Goal: Check status: Check status

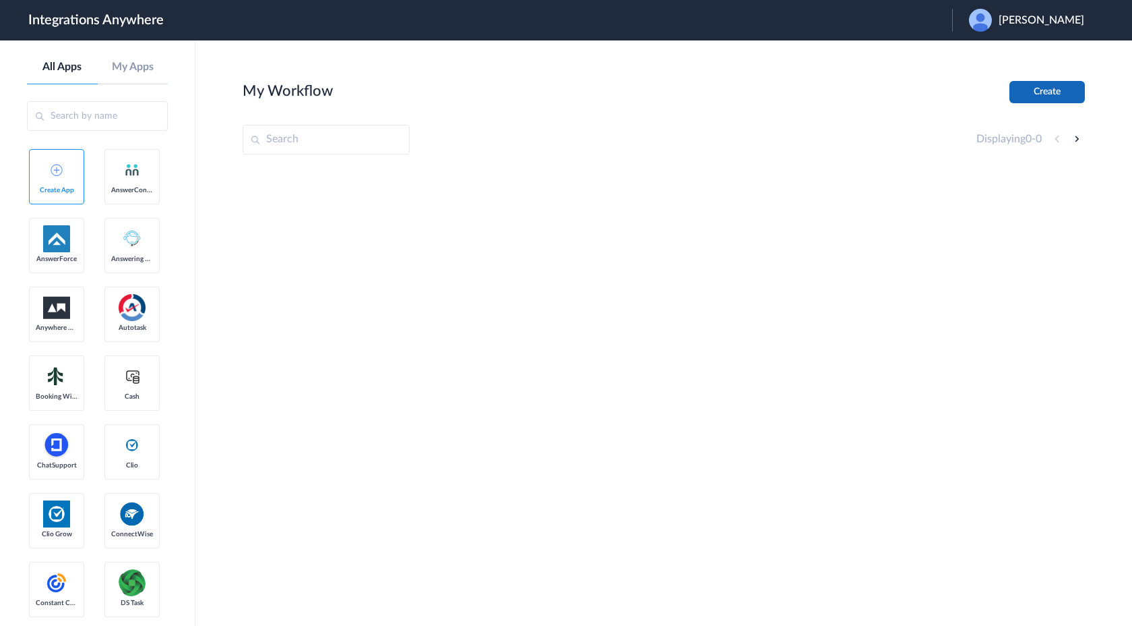
click at [1034, 96] on button "Create" at bounding box center [1047, 92] width 75 height 22
click at [1042, 23] on span "[PERSON_NAME]" at bounding box center [1042, 20] width 86 height 13
click at [1018, 55] on li "Logout" at bounding box center [1025, 54] width 146 height 25
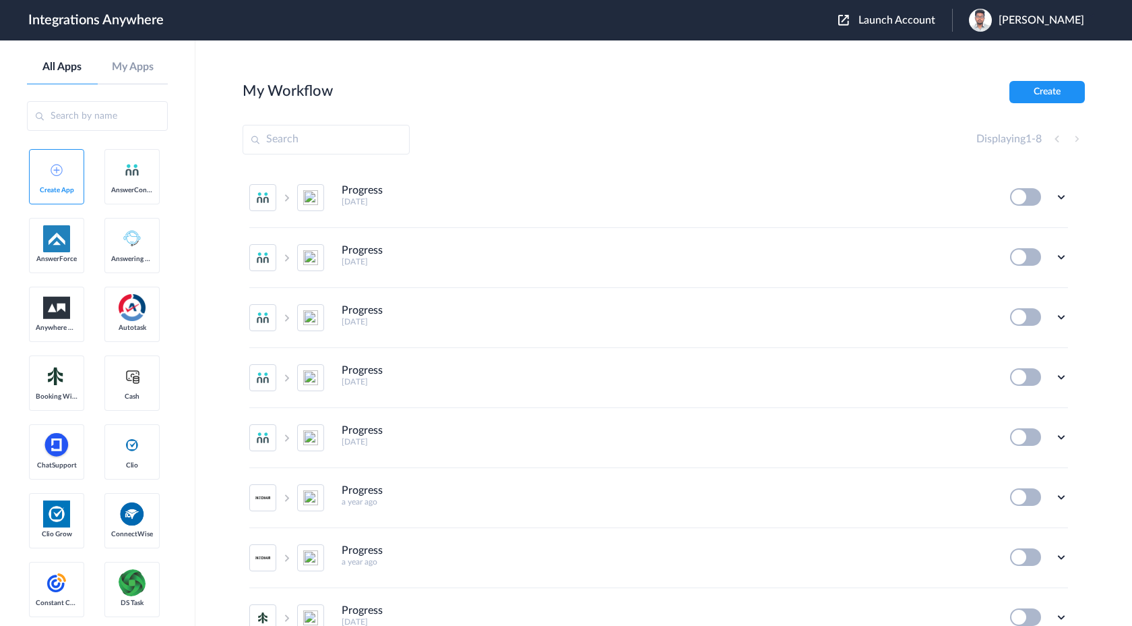
click at [956, 28] on div "Launch Account [PERSON_NAME] My Account Logout" at bounding box center [969, 20] width 260 height 23
click at [936, 21] on span "Launch Account" at bounding box center [897, 20] width 77 height 11
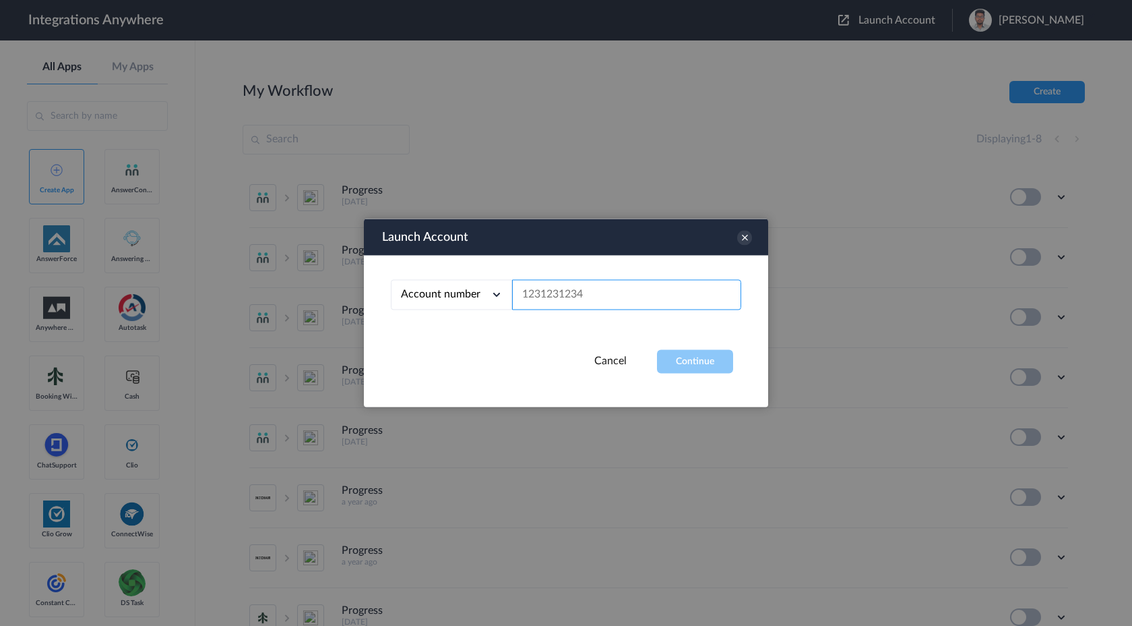
click at [575, 291] on input "text" at bounding box center [626, 295] width 229 height 30
paste input "7014094026"
type input "7014094026"
click at [703, 367] on button "Continue" at bounding box center [695, 362] width 76 height 24
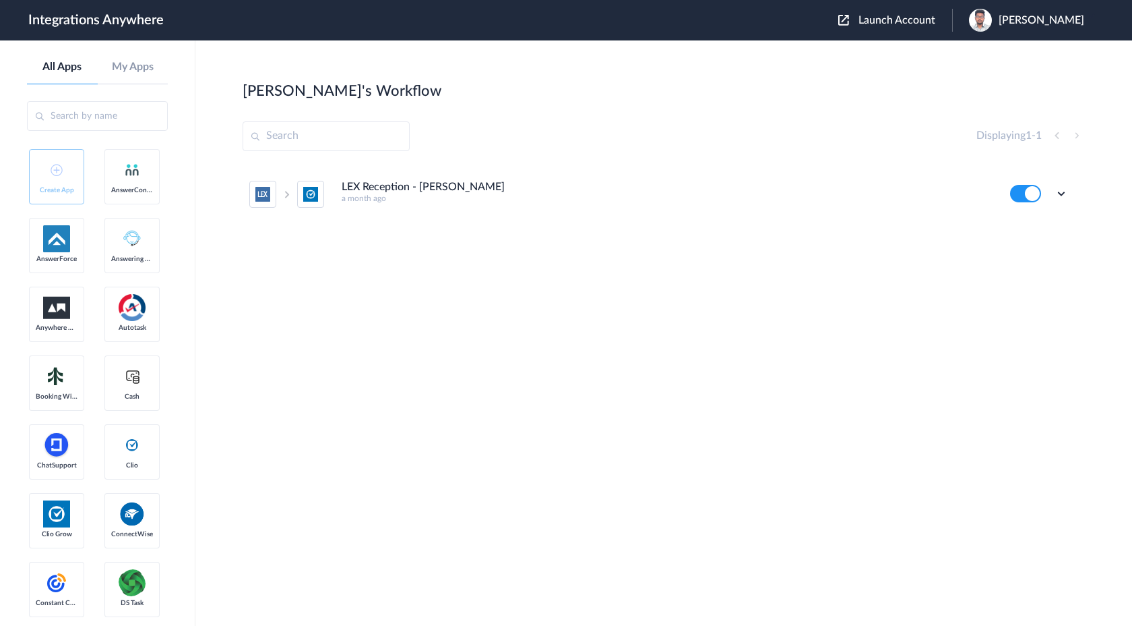
click at [1059, 201] on div "Edit Task history Delete" at bounding box center [1039, 194] width 58 height 18
click at [1059, 195] on icon at bounding box center [1061, 193] width 13 height 13
click at [1035, 254] on link "Task history" at bounding box center [1023, 249] width 65 height 9
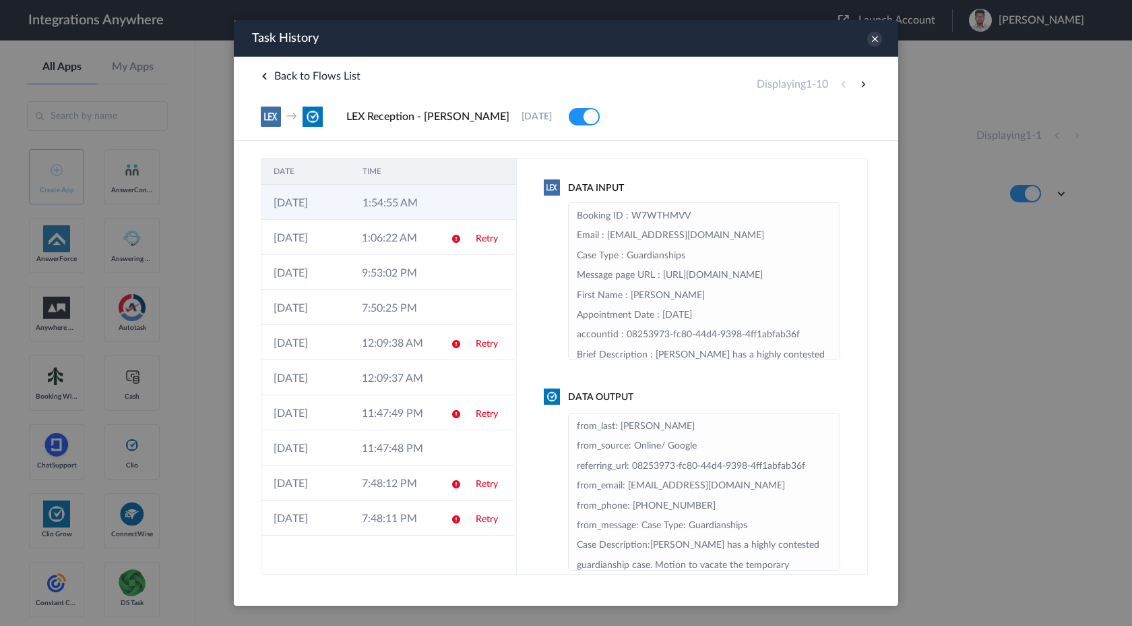
click at [352, 200] on td "1:54:55 AM" at bounding box center [395, 202] width 89 height 35
click at [395, 248] on td "1:06:22 AM" at bounding box center [394, 237] width 88 height 35
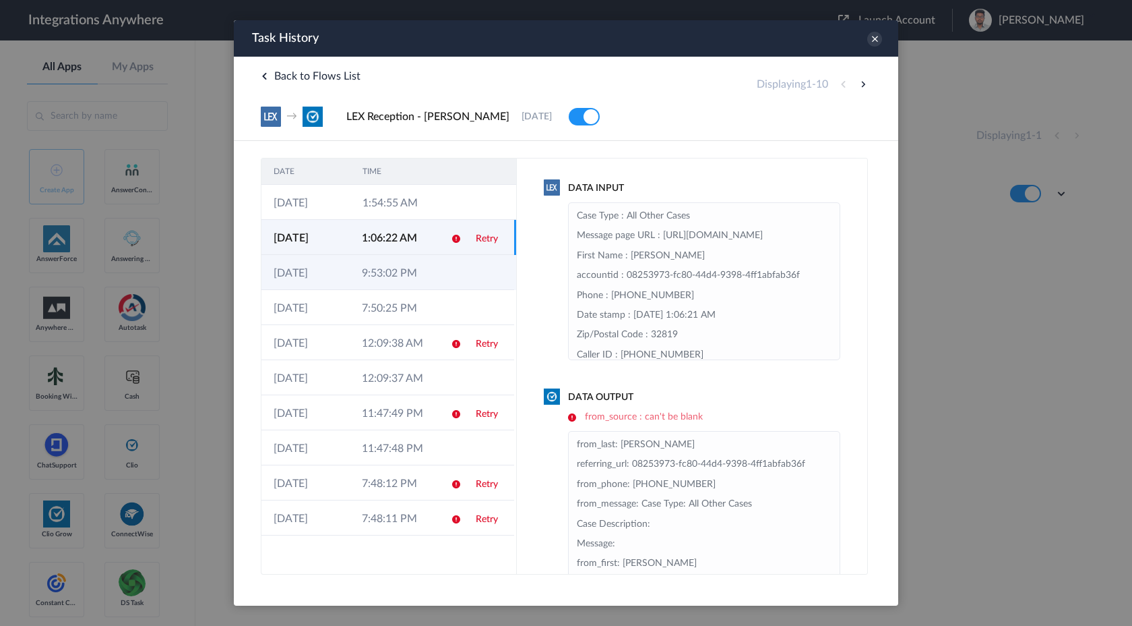
click at [402, 282] on td "9:53:02 PM" at bounding box center [394, 272] width 88 height 35
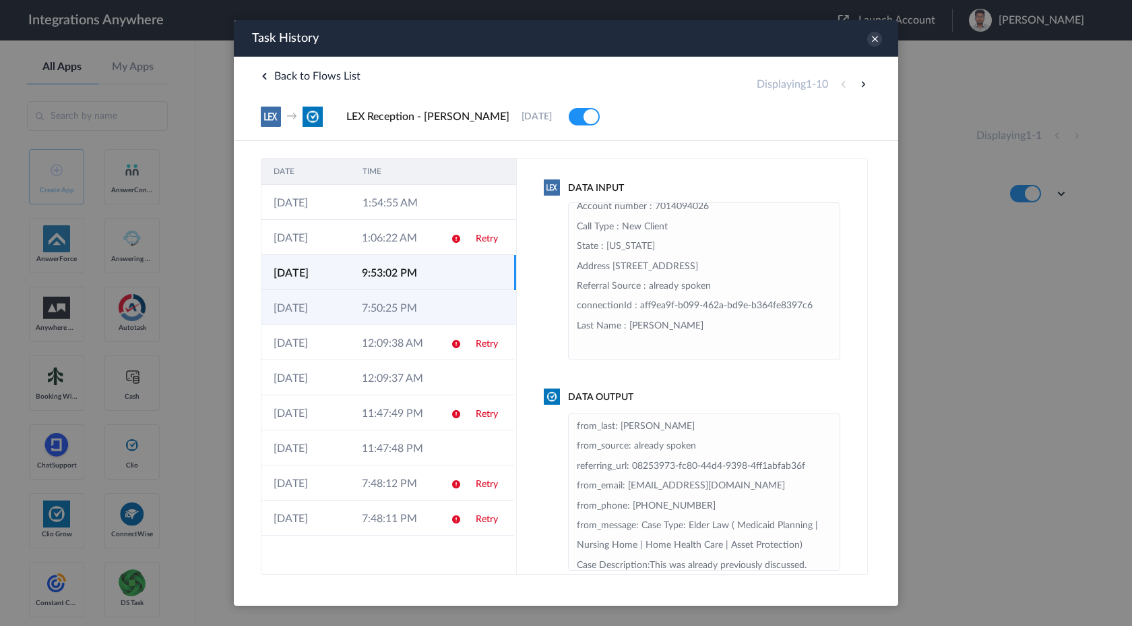
click at [414, 309] on td "7:50:25 PM" at bounding box center [394, 307] width 88 height 35
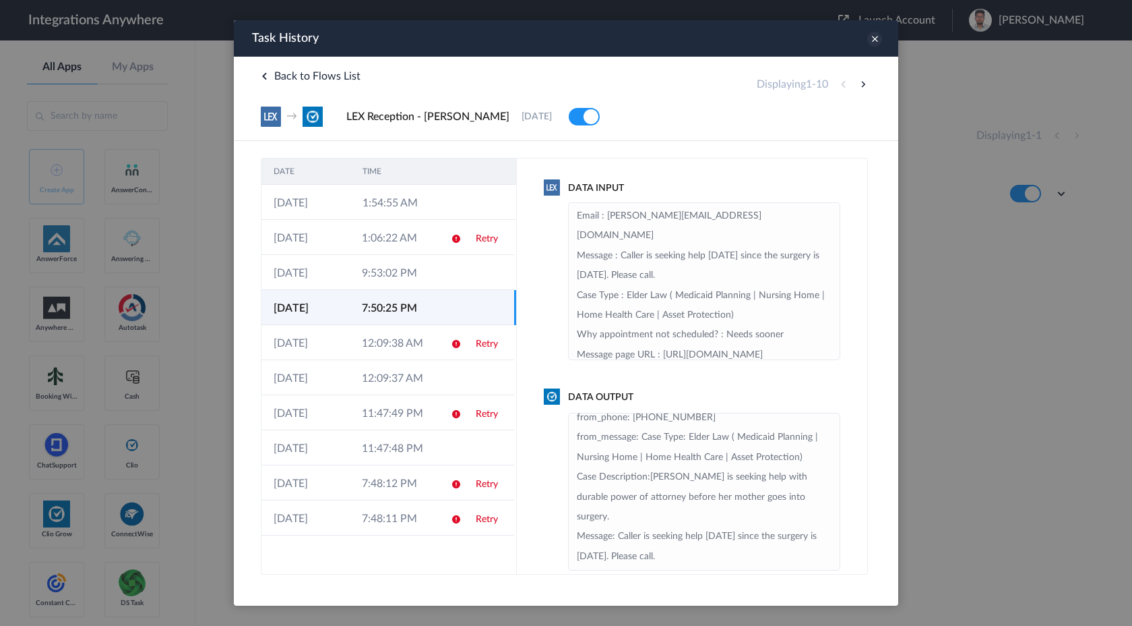
click at [873, 45] on icon at bounding box center [874, 39] width 15 height 15
